Goal: Task Accomplishment & Management: Manage account settings

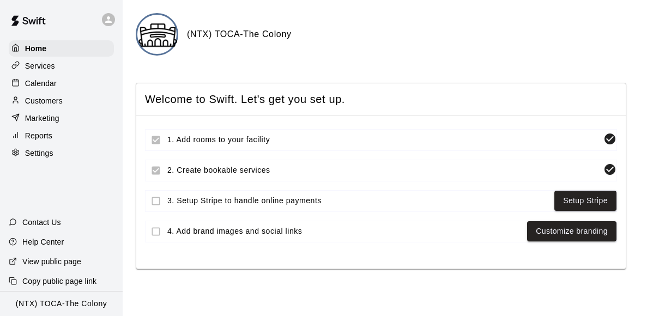
click at [44, 82] on p "Calendar" at bounding box center [41, 83] width 32 height 11
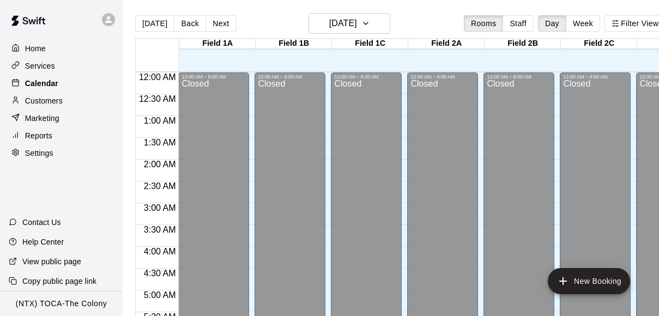
scroll to position [758, 0]
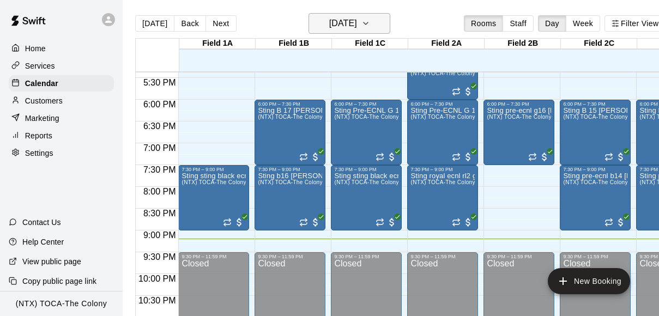
click at [370, 22] on icon "button" at bounding box center [365, 23] width 9 height 13
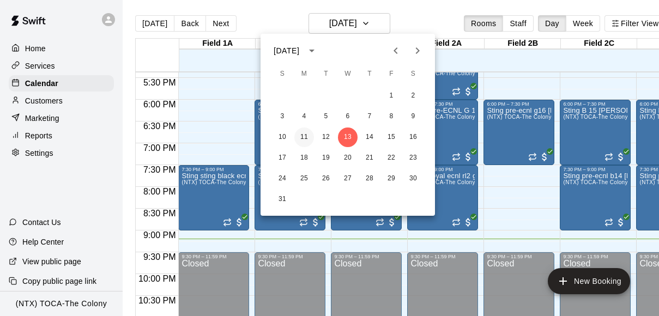
click at [302, 136] on button "11" at bounding box center [304, 138] width 20 height 20
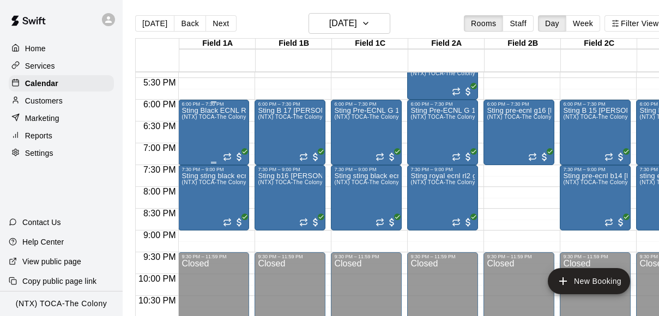
click at [217, 141] on div "Sting Black ECNL RL NTX G 09 Brave Platts (NTX) TOCA-The Colony" at bounding box center [213, 265] width 64 height 316
click at [194, 169] on icon "delete" at bounding box center [193, 170] width 8 height 10
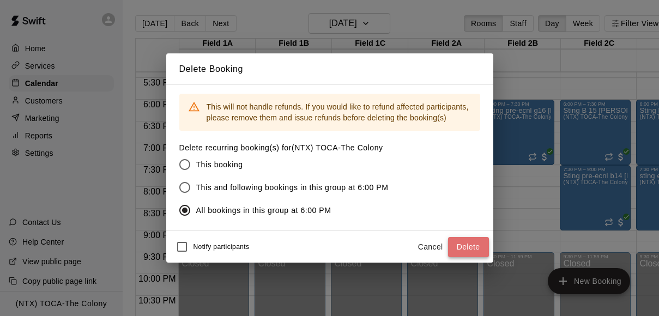
click at [465, 246] on button "Delete" at bounding box center [468, 247] width 41 height 20
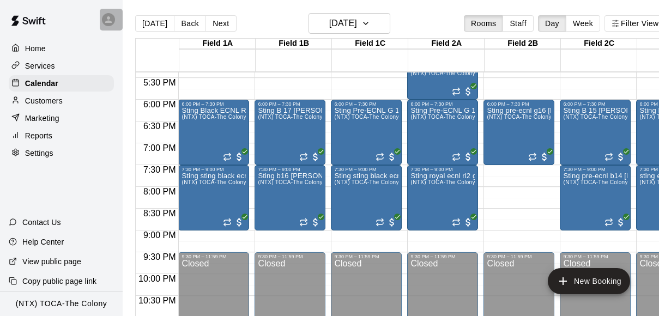
click at [112, 15] on icon at bounding box center [109, 20] width 10 height 10
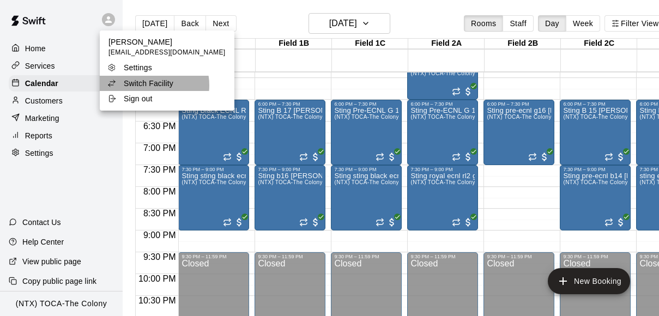
click at [147, 86] on p "Switch Facility" at bounding box center [149, 83] width 50 height 11
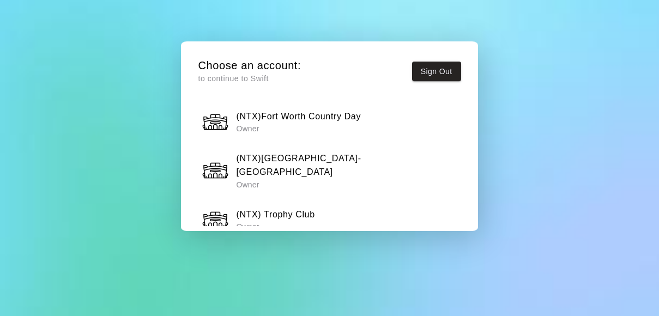
scroll to position [952, 0]
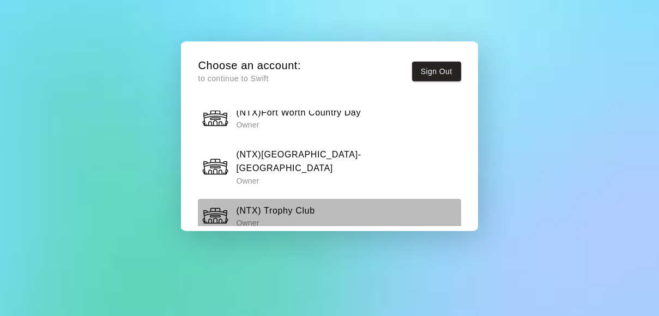
click at [307, 204] on h6 "(NTX) Trophy Club" at bounding box center [275, 211] width 78 height 14
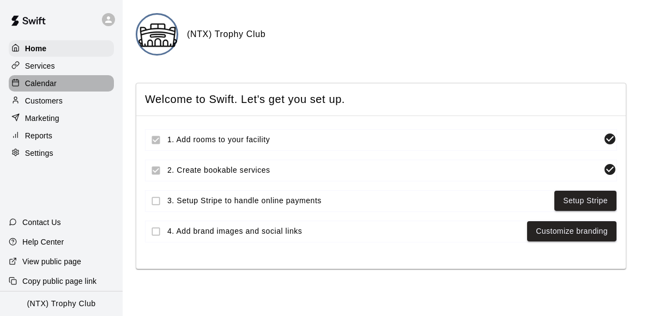
click at [41, 82] on p "Calendar" at bounding box center [41, 83] width 32 height 11
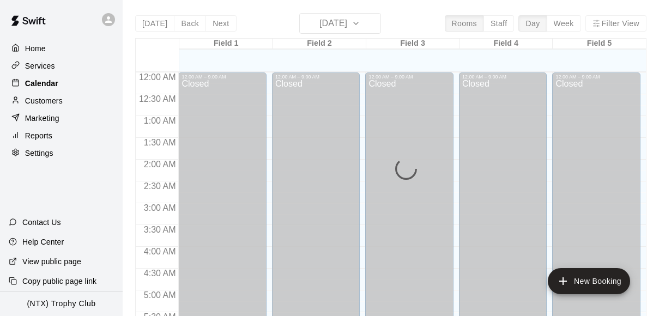
scroll to position [758, 0]
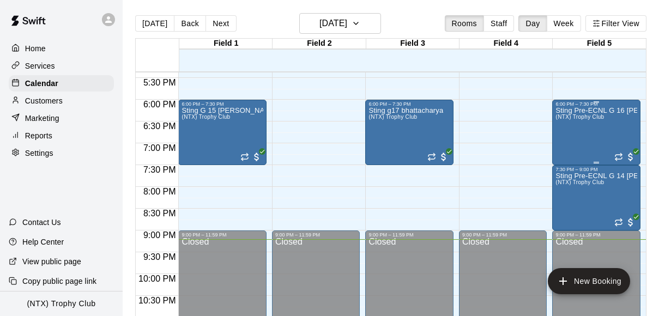
click at [591, 135] on div "Sting Pre-ECNL G 16 [PERSON_NAME] (NTX) Trophy Club" at bounding box center [596, 265] width 82 height 316
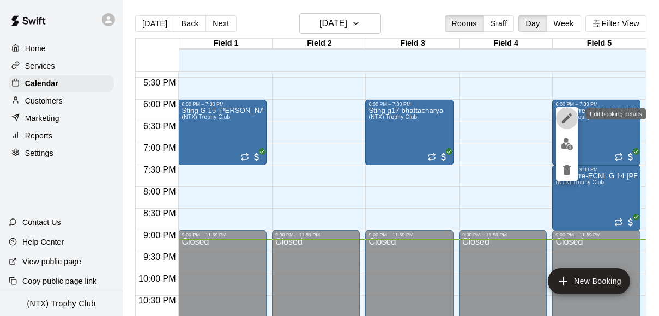
click at [566, 119] on icon "edit" at bounding box center [567, 118] width 10 height 10
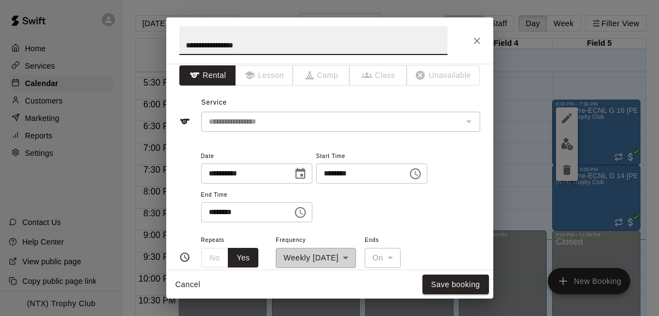
scroll to position [0, 0]
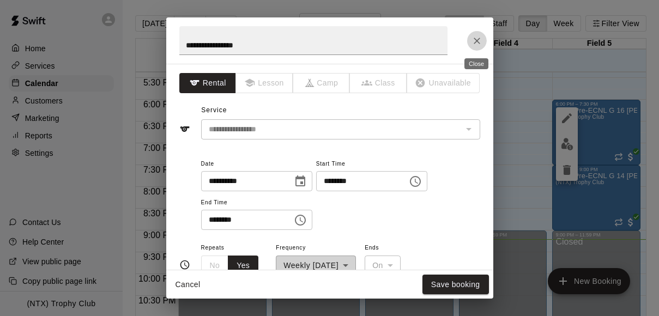
click at [477, 39] on icon "Close" at bounding box center [477, 41] width 7 height 7
